Goal: Task Accomplishment & Management: Use online tool/utility

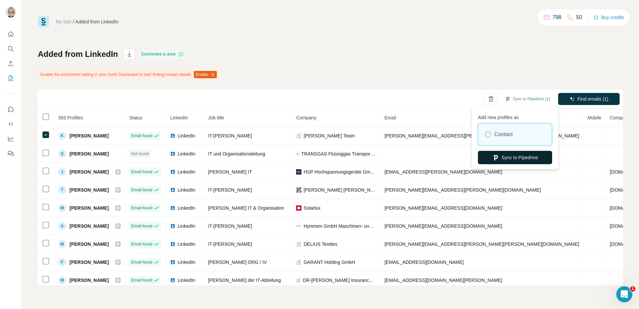
click at [519, 158] on button "Sync to Pipedrive" at bounding box center [515, 157] width 74 height 13
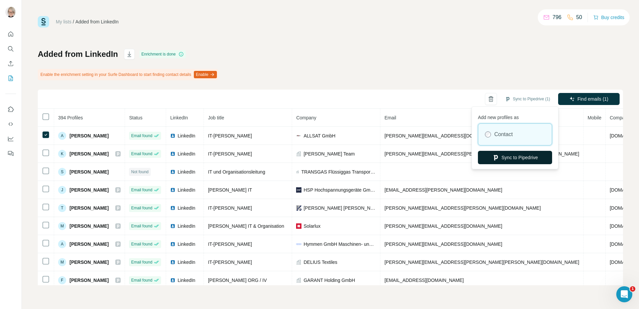
click at [510, 155] on button "Sync to Pipedrive" at bounding box center [515, 157] width 74 height 13
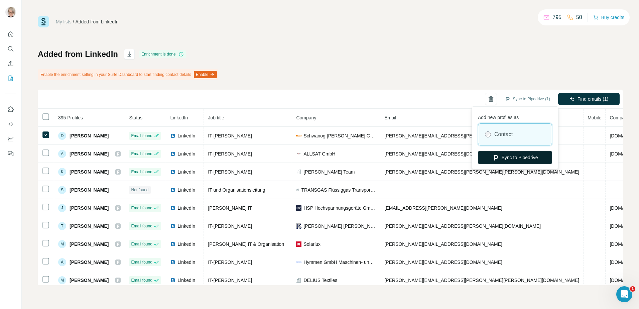
click at [517, 155] on button "Sync to Pipedrive" at bounding box center [515, 157] width 74 height 13
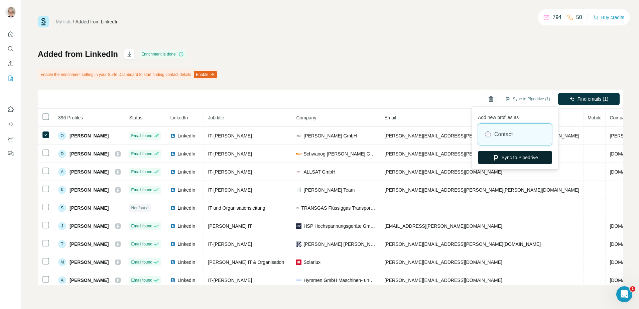
click at [520, 157] on button "Sync to Pipedrive" at bounding box center [515, 157] width 74 height 13
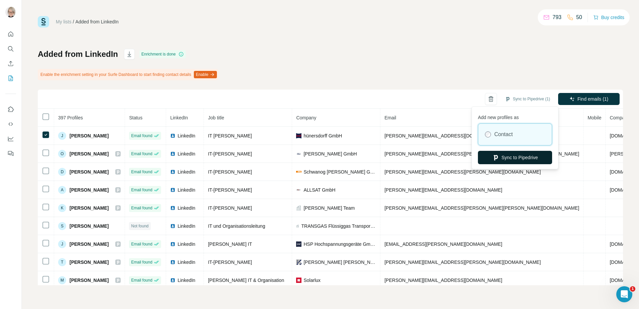
click at [510, 156] on button "Sync to Pipedrive" at bounding box center [515, 157] width 74 height 13
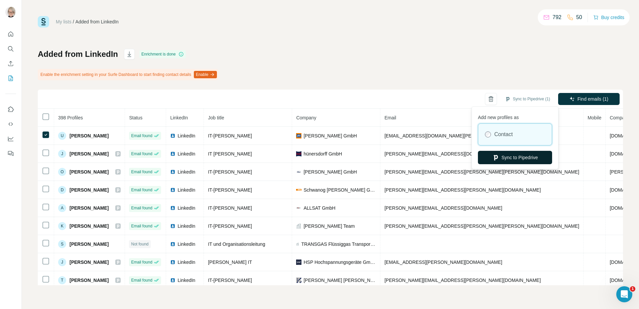
click at [501, 154] on button "Sync to Pipedrive" at bounding box center [515, 157] width 74 height 13
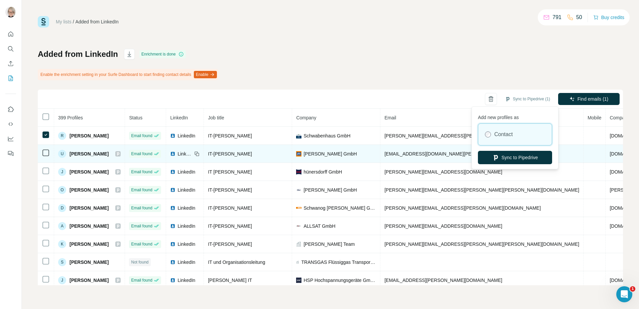
click at [513, 156] on button "Sync to Pipedrive" at bounding box center [515, 157] width 74 height 13
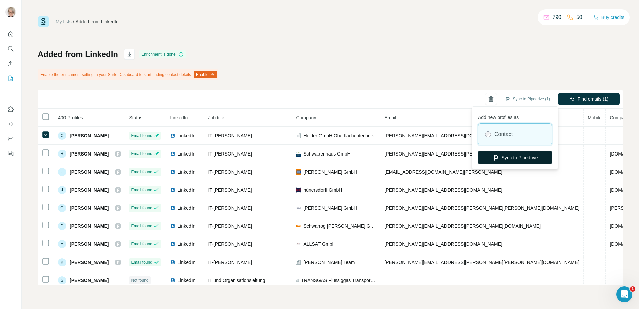
click at [518, 159] on button "Sync to Pipedrive" at bounding box center [515, 157] width 74 height 13
